Goal: Navigation & Orientation: Find specific page/section

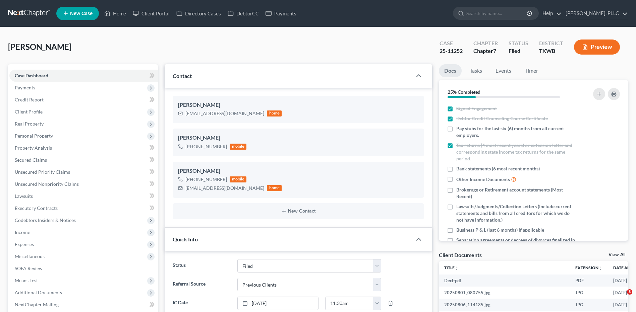
select select "10"
select select "1"
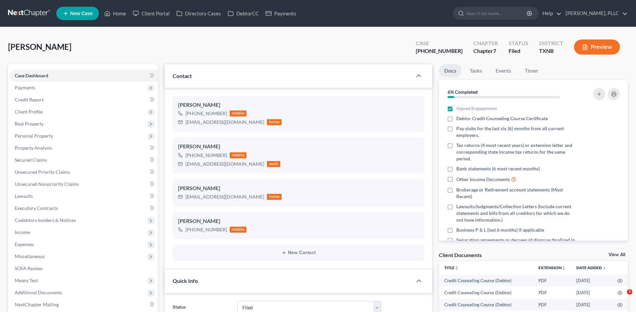
select select "10"
click at [115, 13] on link "Home" at bounding box center [115, 13] width 28 height 12
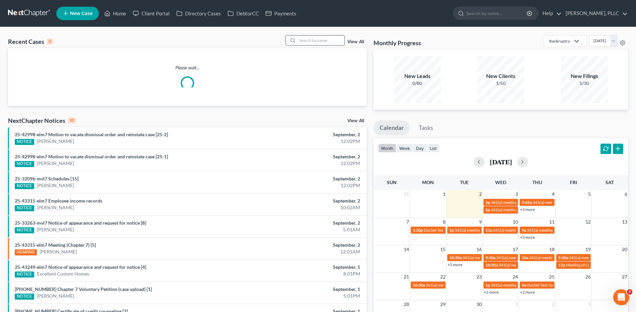
click at [312, 35] on div at bounding box center [315, 40] width 60 height 10
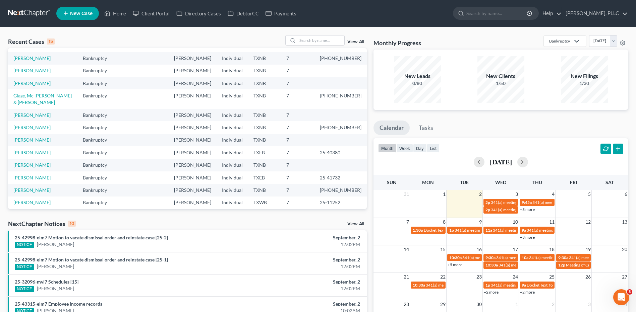
scroll to position [46, 0]
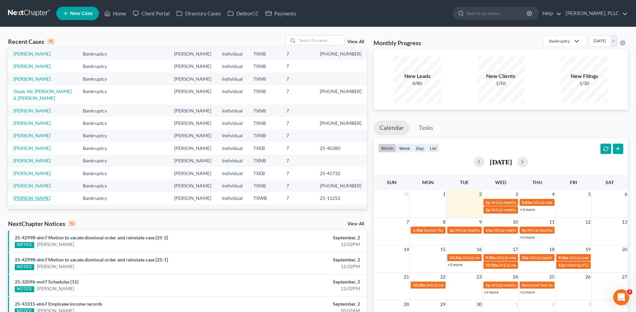
click at [23, 195] on link "Jackson, Felicia" at bounding box center [31, 198] width 37 height 6
select select "1"
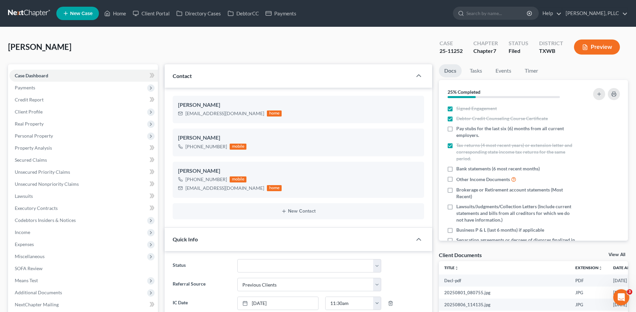
scroll to position [389, 0]
drag, startPoint x: 154, startPoint y: 45, endPoint x: 62, endPoint y: 21, distance: 94.8
click at [154, 45] on div "Jackson, Felicia Upgraded Case 25-11252 Chapter Chapter 7 Status Filed District…" at bounding box center [318, 49] width 620 height 29
